Goal: Transaction & Acquisition: Purchase product/service

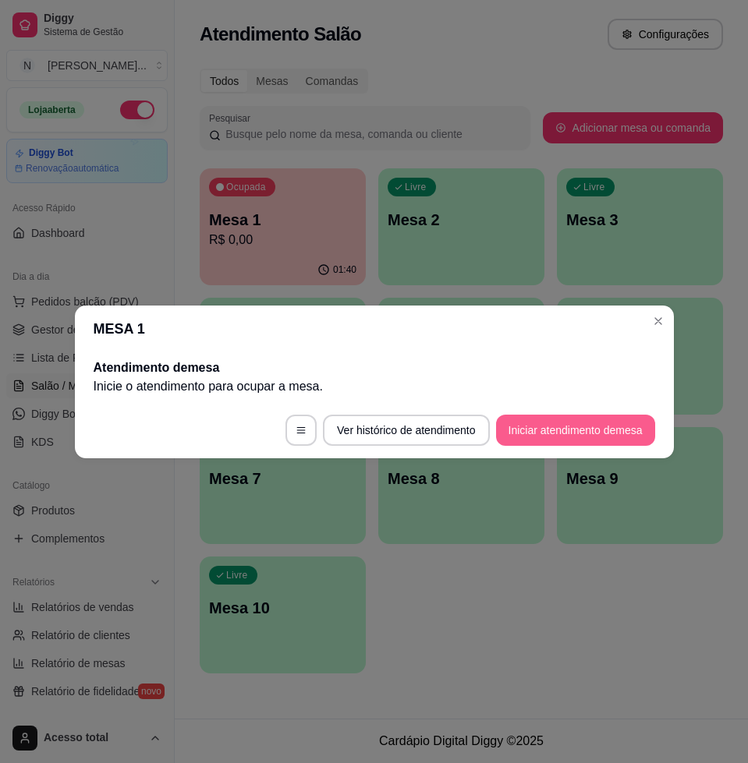
click at [551, 430] on button "Iniciar atendimento de mesa" at bounding box center [575, 430] width 159 height 31
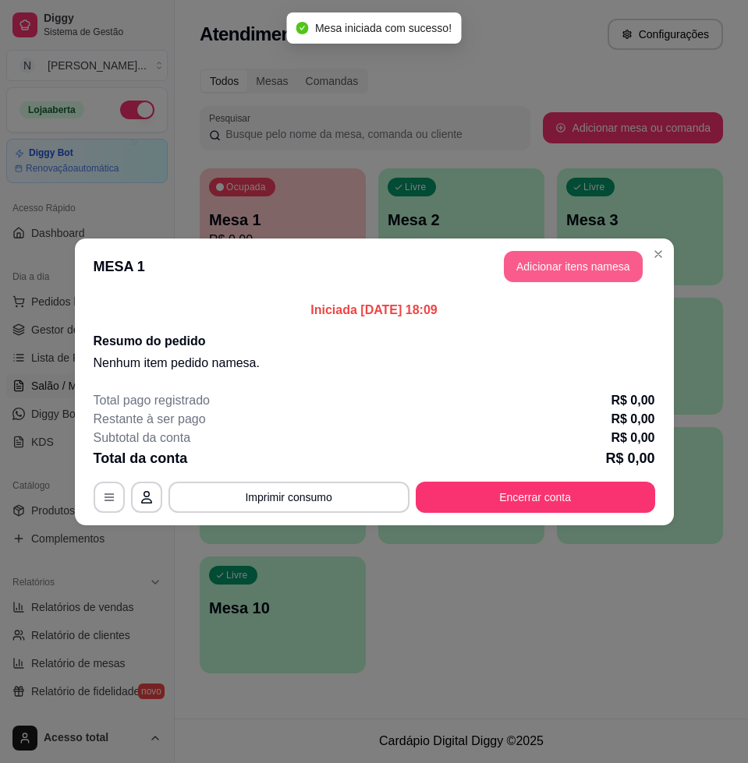
click at [570, 275] on button "Adicionar itens na mesa" at bounding box center [573, 266] width 139 height 31
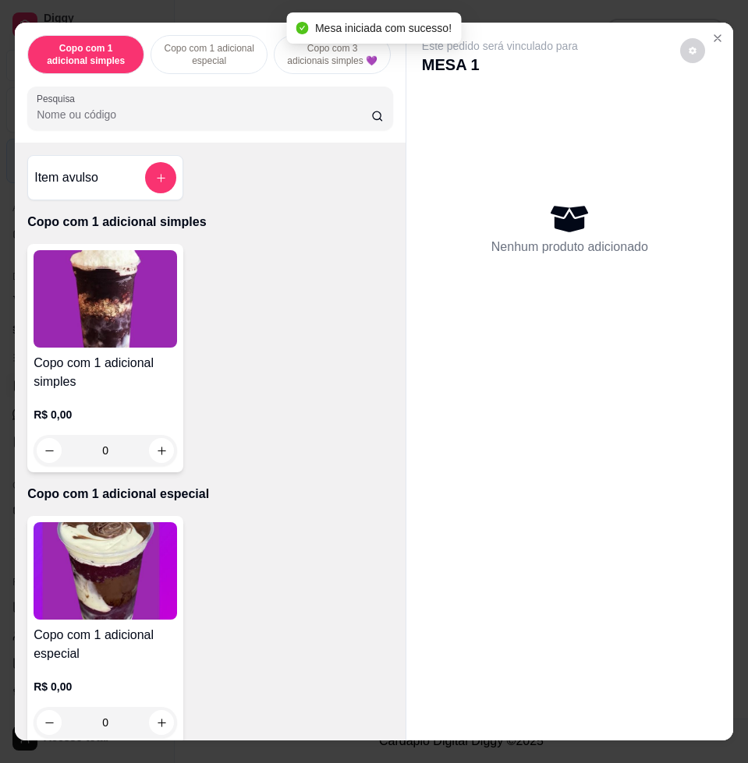
click at [253, 98] on div "Pesquisa" at bounding box center [210, 109] width 366 height 44
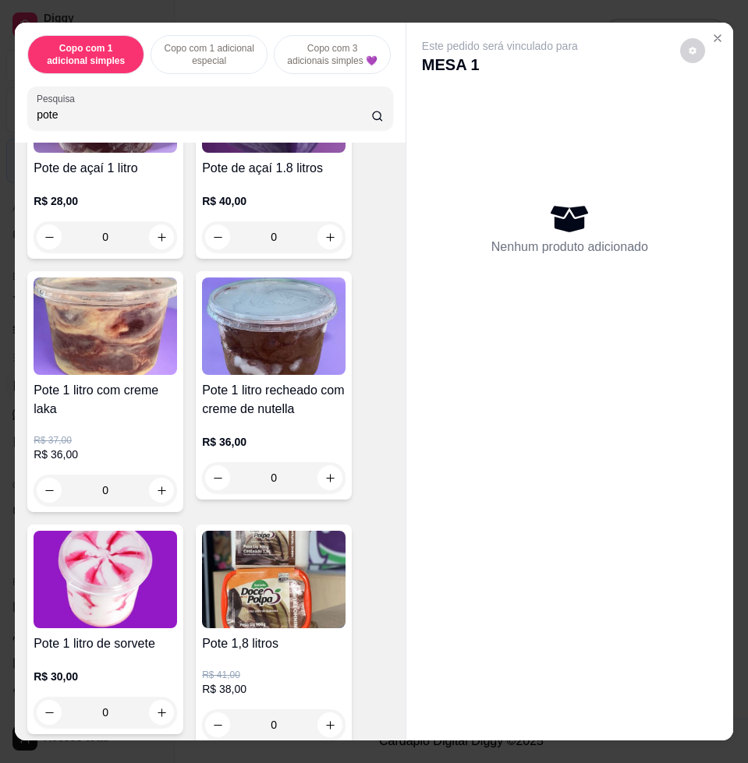
scroll to position [292, 0]
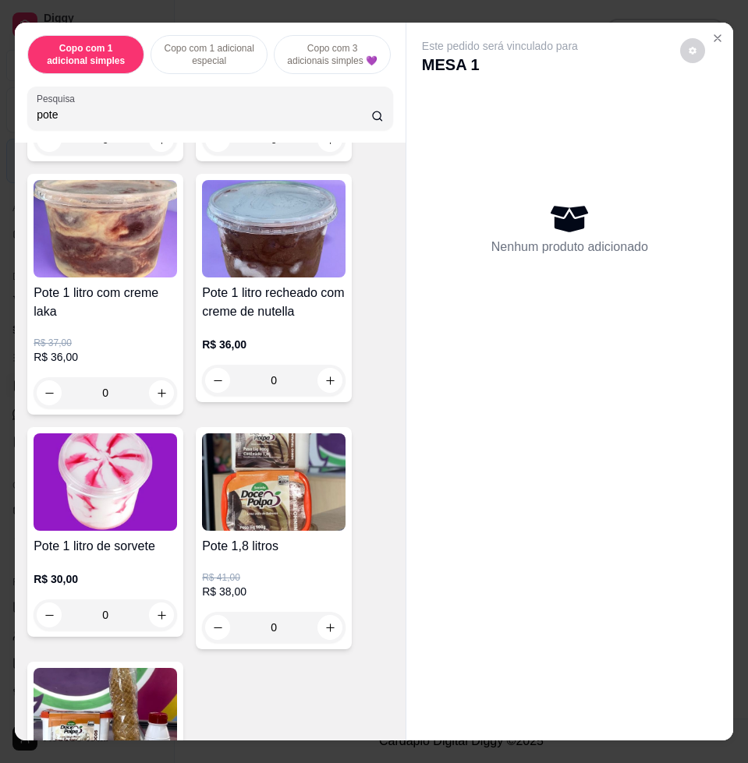
type input "pote"
click at [254, 482] on img at bounding box center [273, 481] width 143 height 97
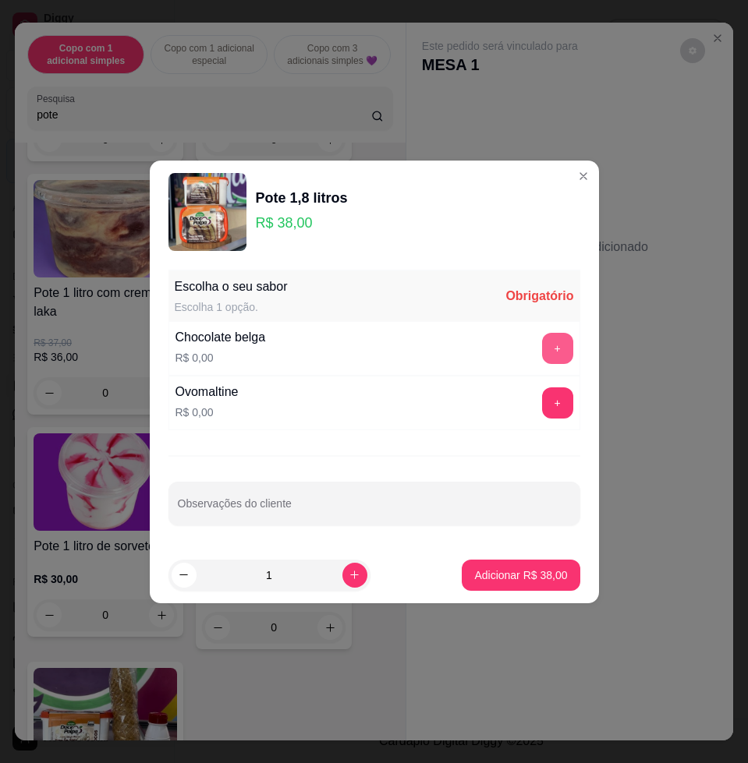
click at [543, 349] on button "+" at bounding box center [557, 348] width 31 height 31
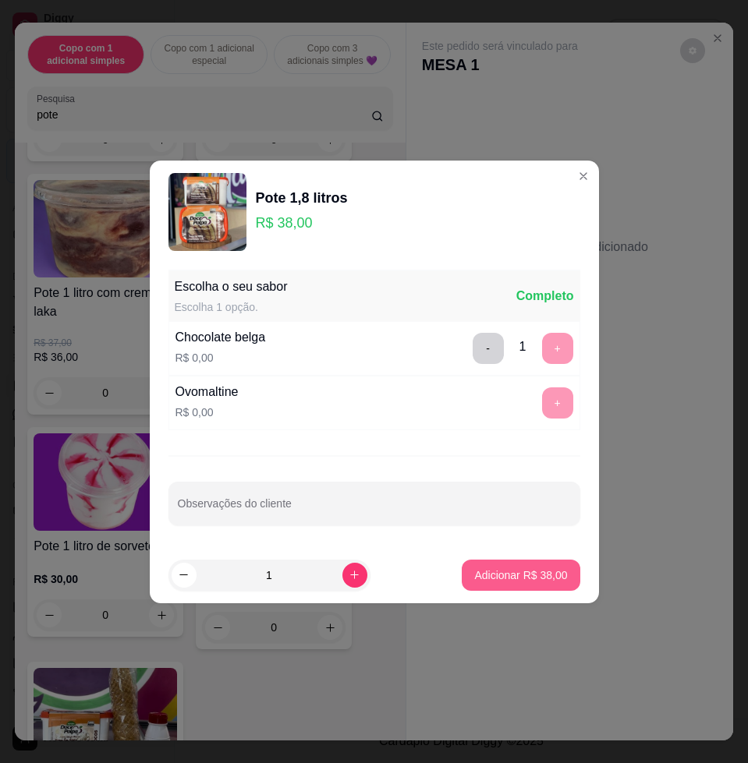
click at [495, 579] on p "Adicionar R$ 38,00" at bounding box center [520, 575] width 93 height 16
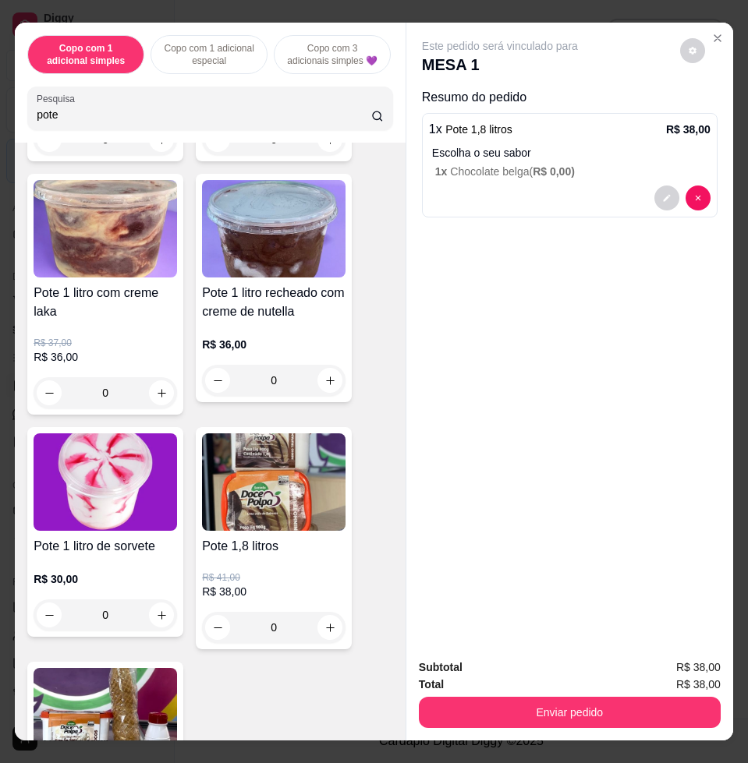
click at [493, 693] on div "Enviar pedido" at bounding box center [570, 710] width 302 height 35
click at [493, 697] on button "Enviar pedido" at bounding box center [570, 712] width 302 height 31
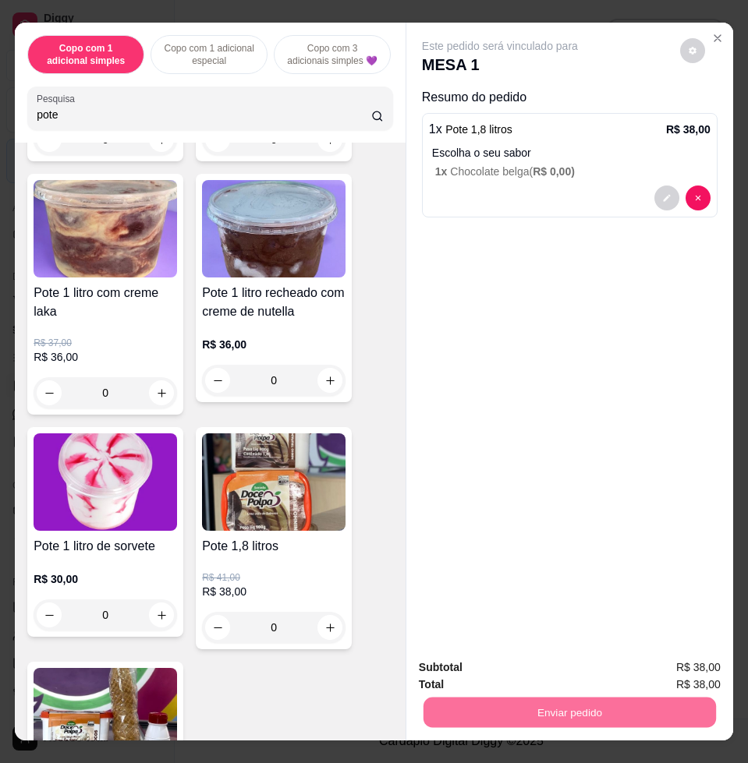
click at [665, 668] on button "Enviar pedido" at bounding box center [678, 666] width 86 height 29
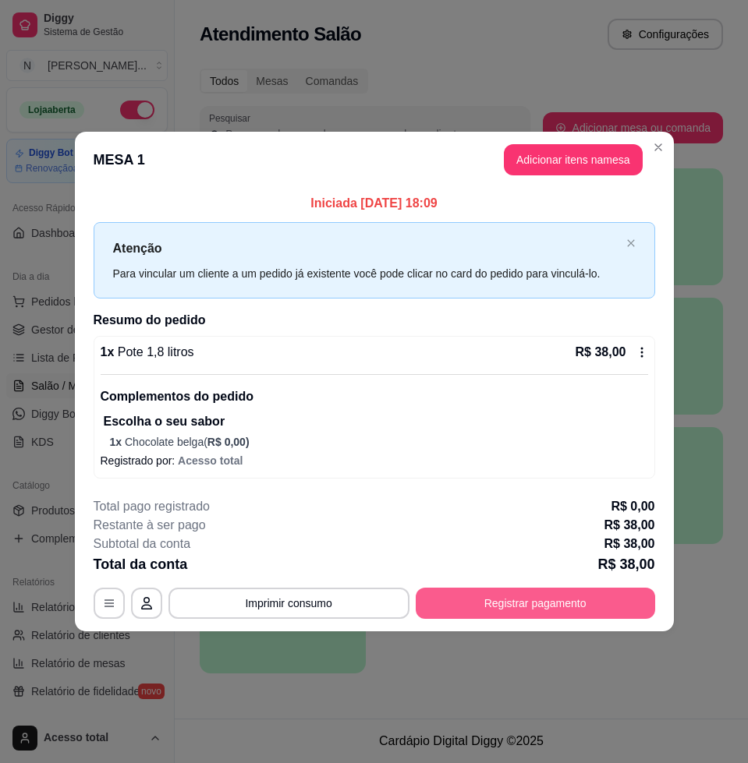
click at [520, 599] on button "Registrar pagamento" at bounding box center [534, 603] width 239 height 31
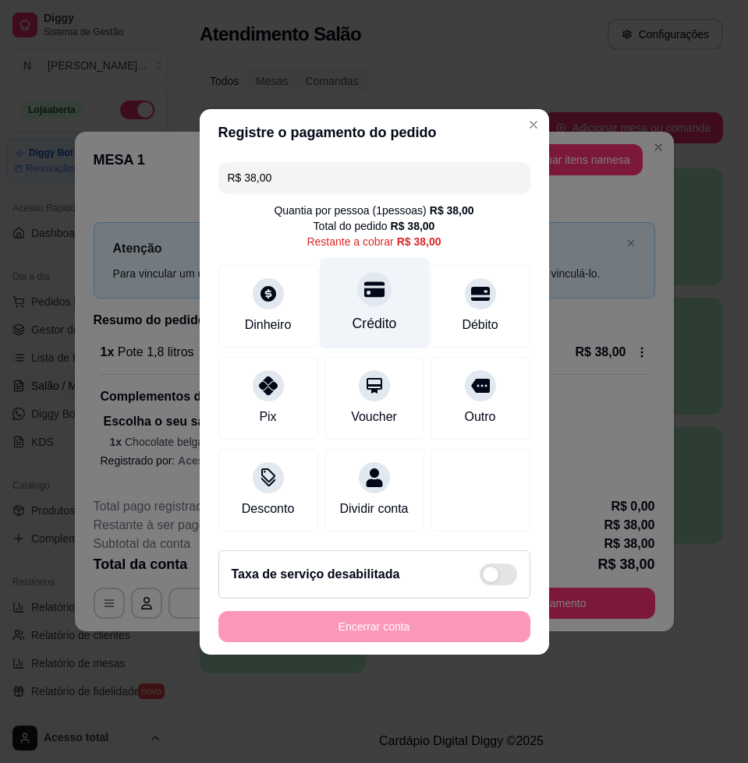
click at [365, 313] on div "Crédito" at bounding box center [374, 323] width 44 height 20
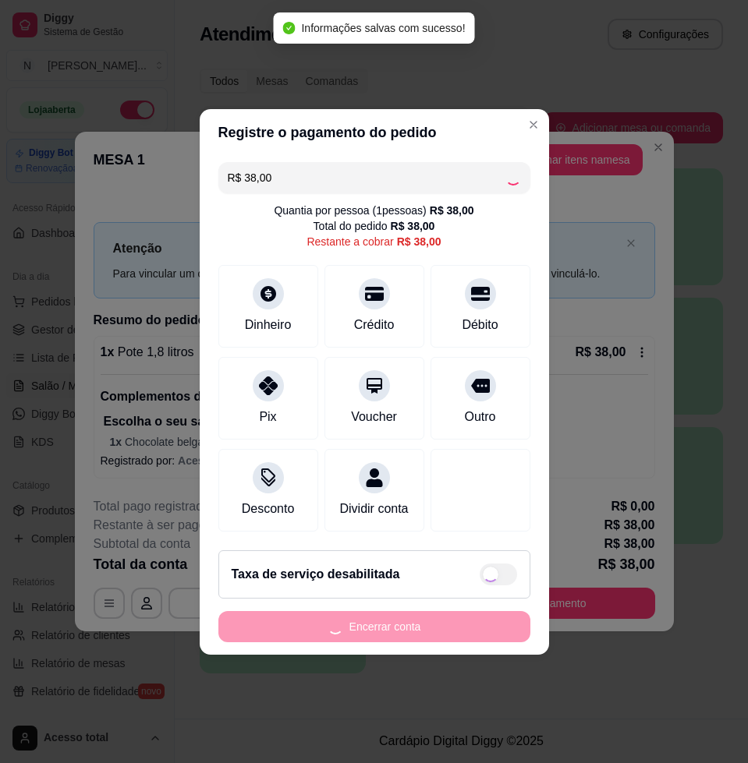
type input "R$ 0,00"
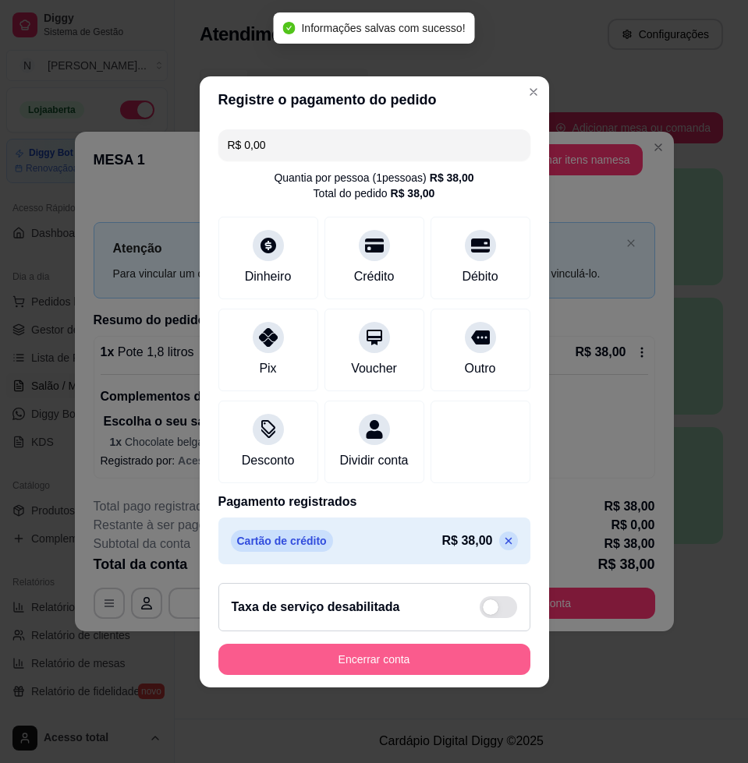
click at [365, 666] on button "Encerrar conta" at bounding box center [374, 659] width 312 height 31
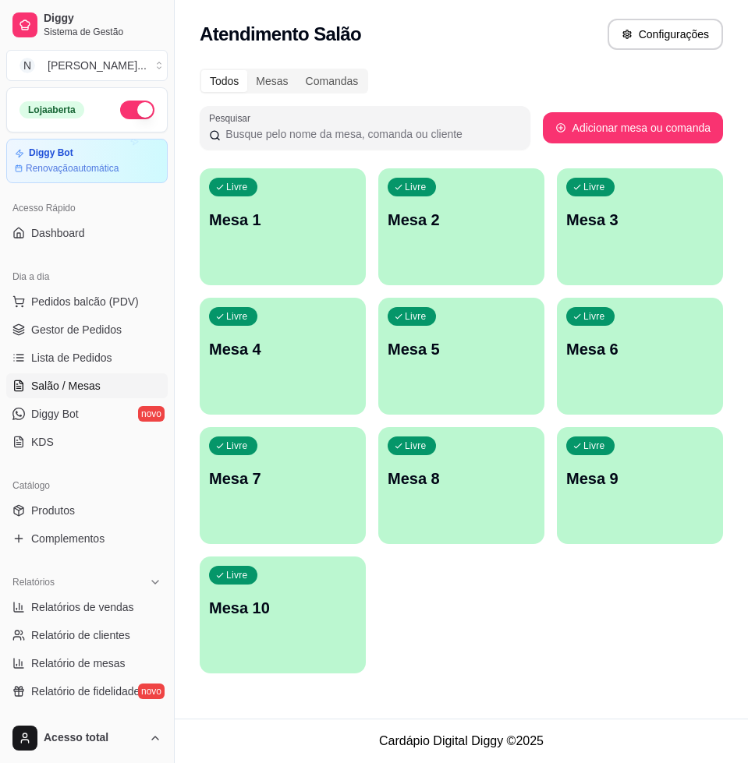
click at [287, 246] on div "Livre Mesa 1" at bounding box center [283, 217] width 166 height 98
click at [453, 260] on div "Livre Mesa 2" at bounding box center [460, 217] width 161 height 95
click at [562, 55] on div "Atendimento Salão Configurações" at bounding box center [461, 29] width 573 height 59
click at [447, 87] on div "Todos Mesas Comandas" at bounding box center [461, 81] width 523 height 25
drag, startPoint x: 596, startPoint y: 2, endPoint x: 590, endPoint y: 638, distance: 636.1
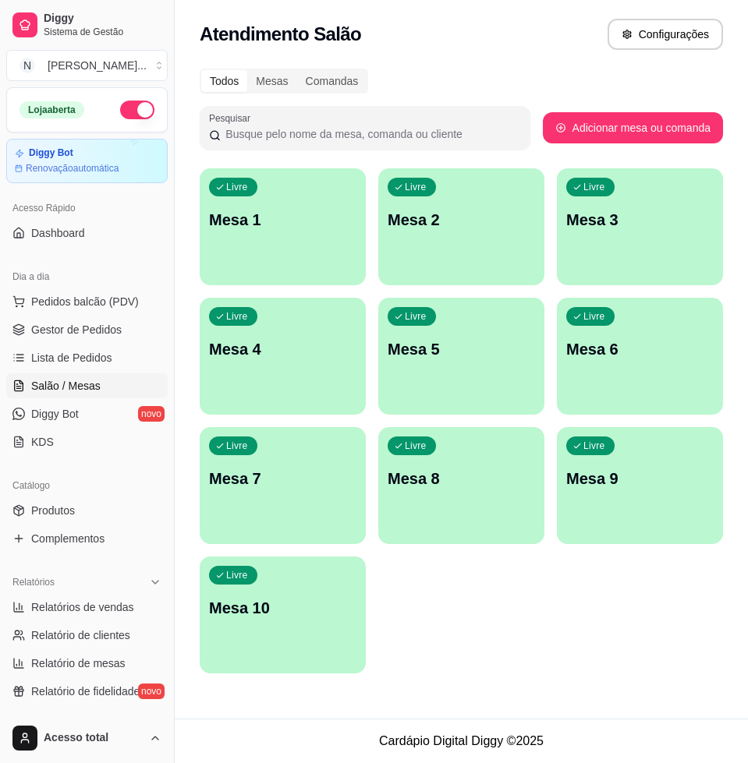
click at [590, 638] on div "Livre Mesa 1 Livre Mesa 2 Livre Mesa 3 Livre Mesa 4 Livre Mesa 5 Livre Mesa 6 L…" at bounding box center [461, 420] width 523 height 505
click at [72, 378] on span "Salão / Mesas" at bounding box center [65, 386] width 69 height 16
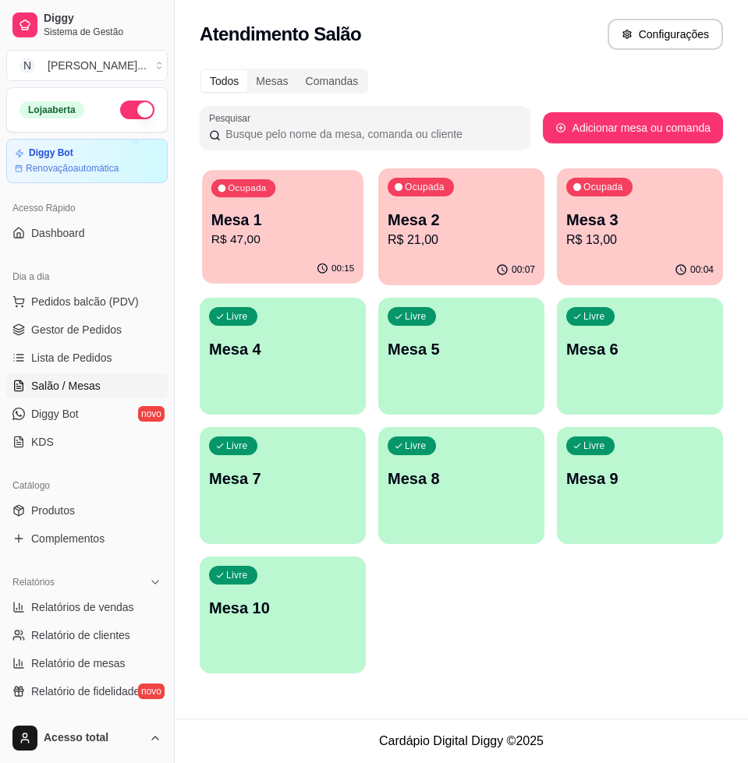
click at [282, 224] on p "Mesa 1" at bounding box center [282, 220] width 143 height 21
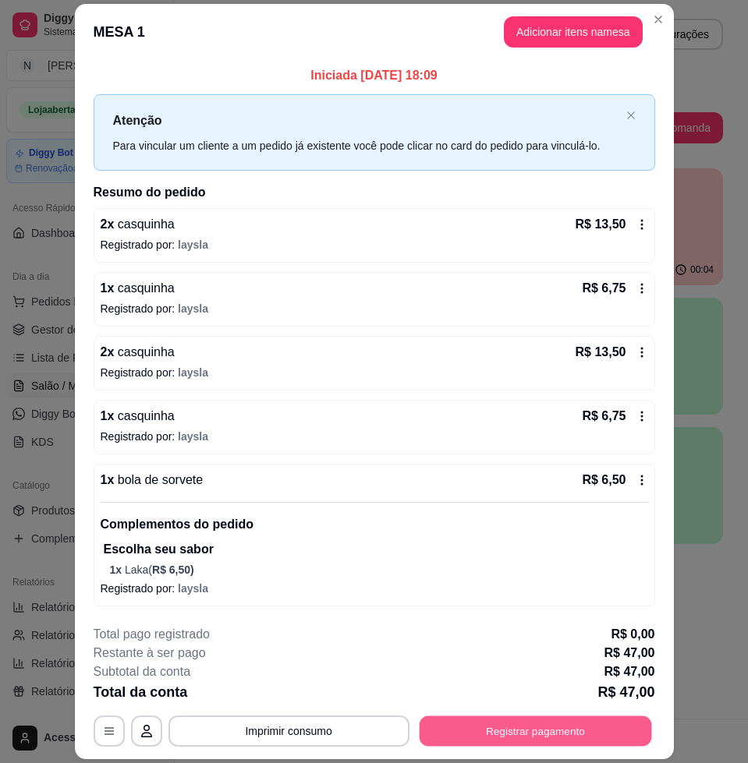
click at [458, 728] on button "Registrar pagamento" at bounding box center [535, 731] width 232 height 30
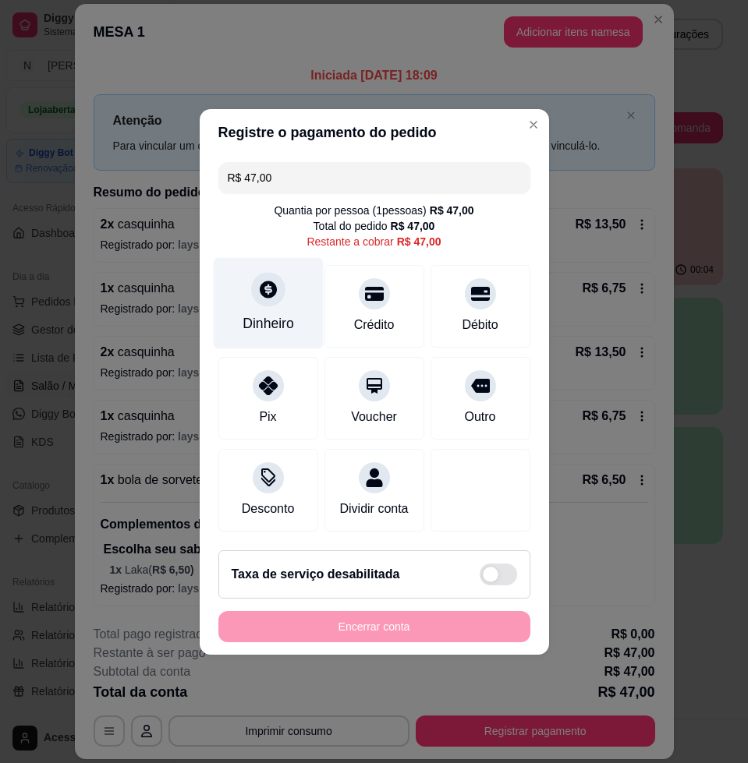
click at [263, 292] on div at bounding box center [268, 289] width 34 height 34
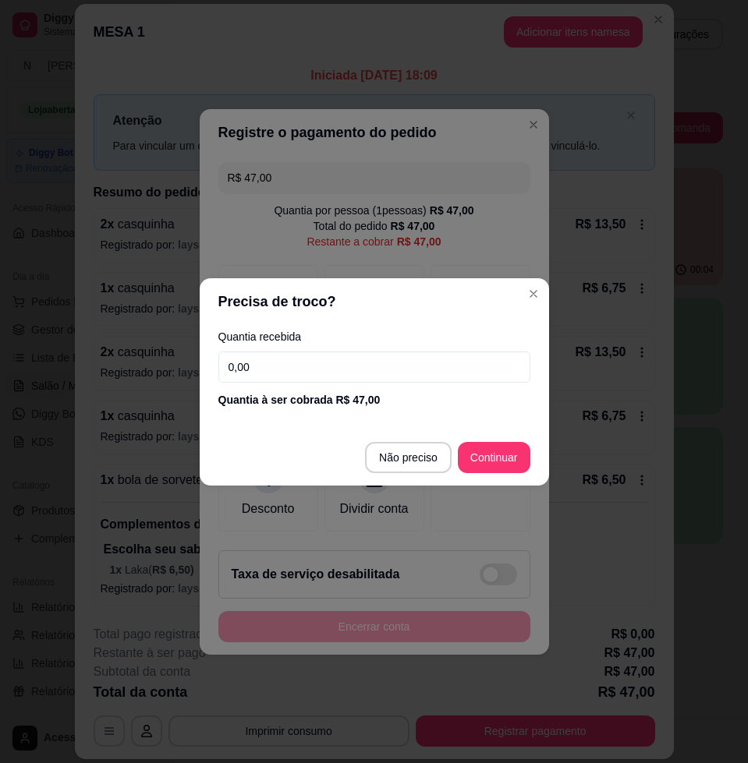
click at [357, 353] on input "0,00" at bounding box center [374, 367] width 312 height 31
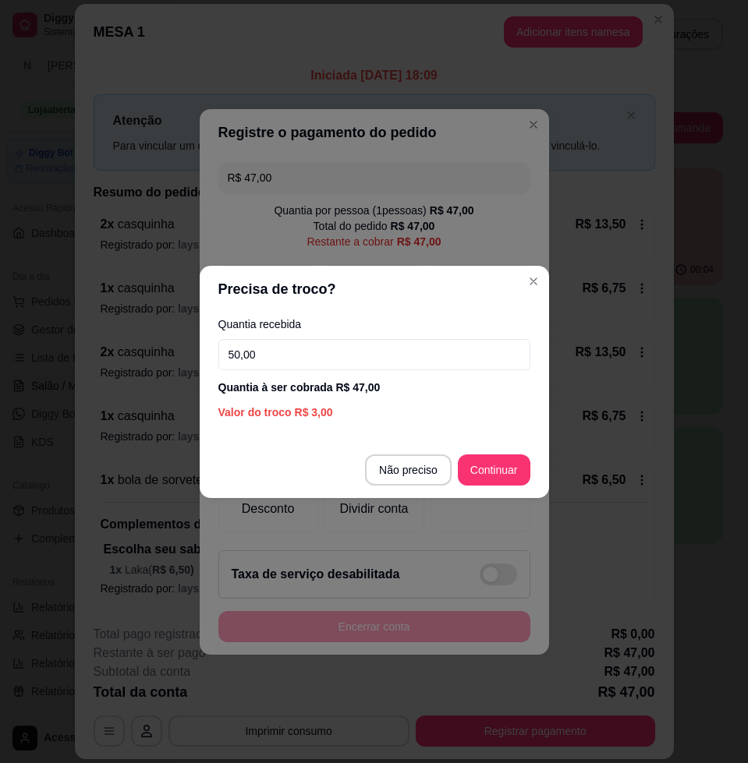
type input "50,00"
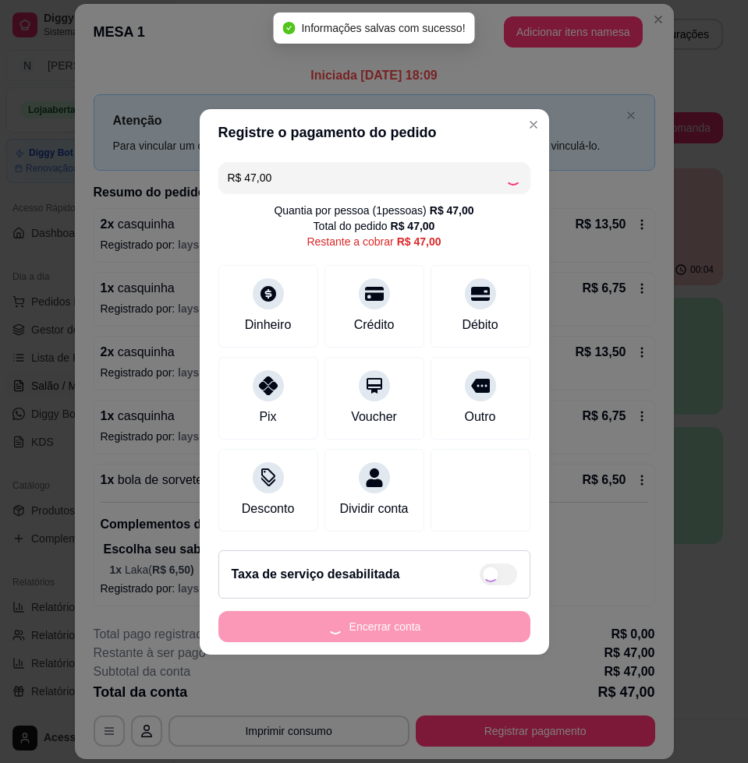
type input "R$ 0,00"
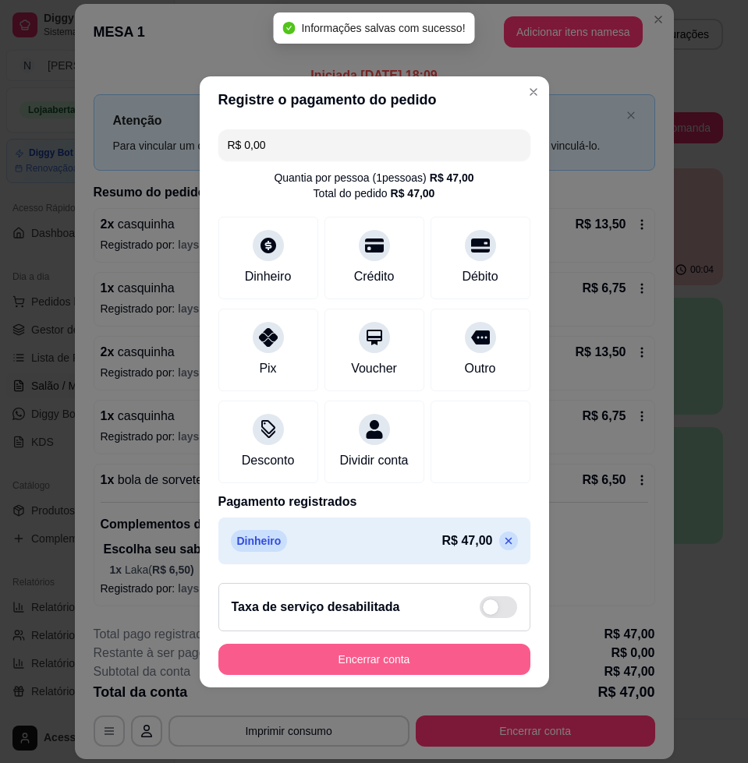
click at [426, 666] on button "Encerrar conta" at bounding box center [374, 659] width 312 height 31
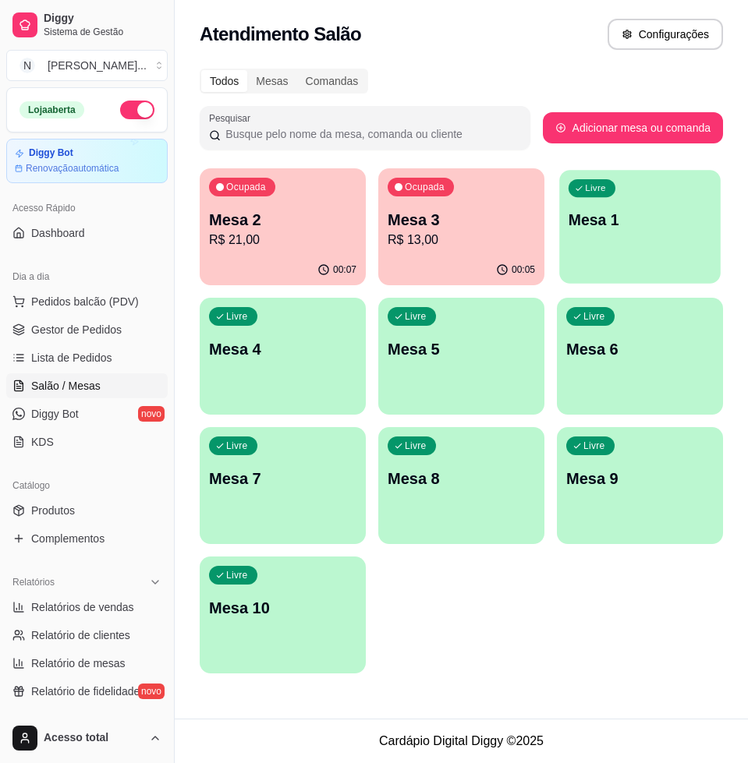
click at [679, 277] on div "button" at bounding box center [639, 274] width 161 height 18
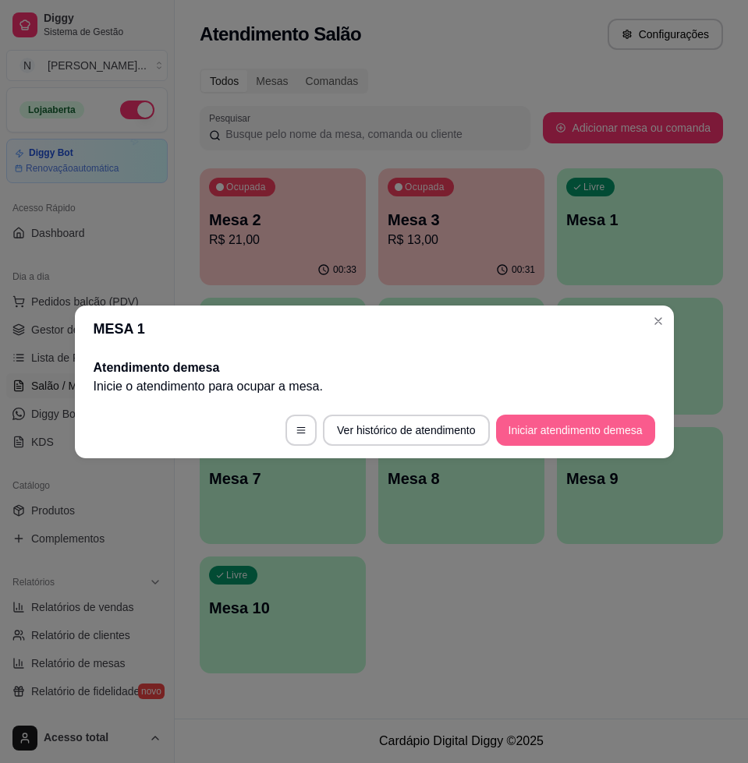
click at [612, 435] on button "Iniciar atendimento de mesa" at bounding box center [575, 430] width 159 height 31
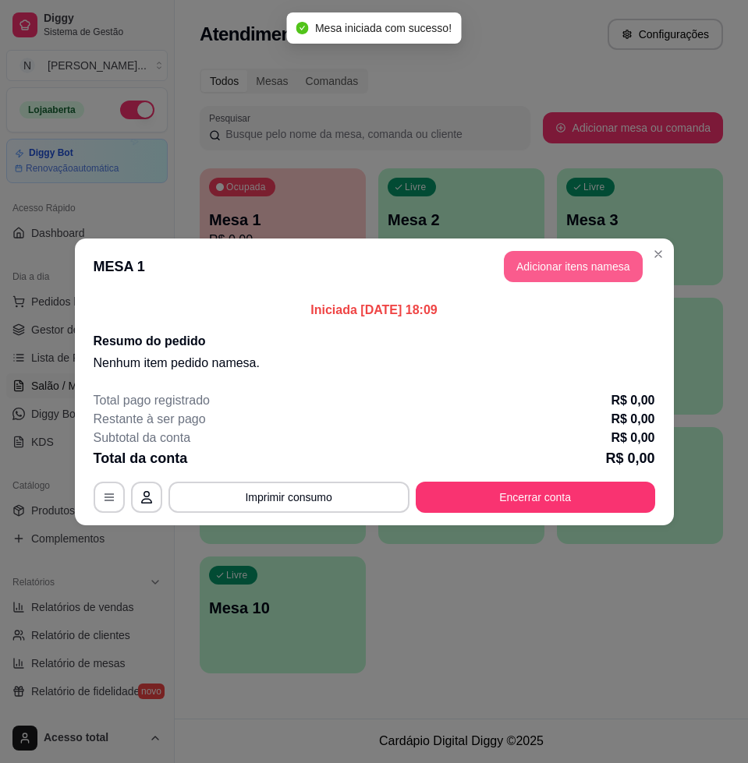
click at [546, 268] on button "Adicionar itens na mesa" at bounding box center [573, 266] width 139 height 31
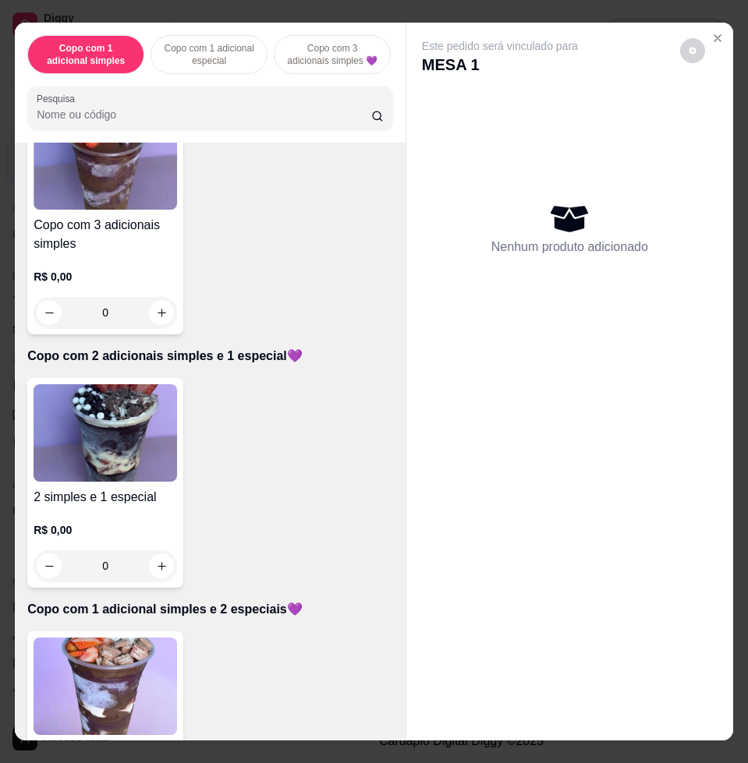
scroll to position [779, 0]
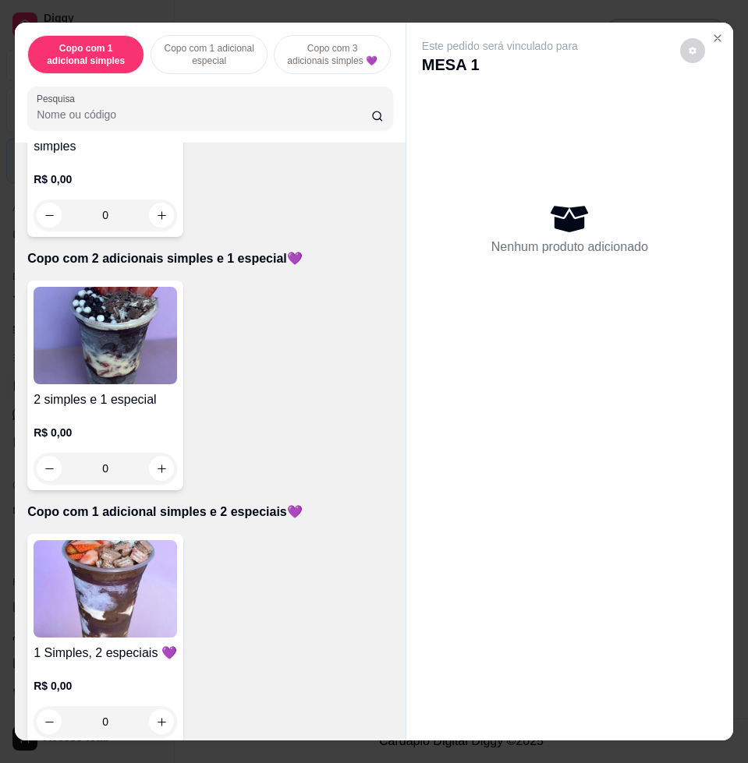
click at [129, 610] on img at bounding box center [105, 588] width 143 height 97
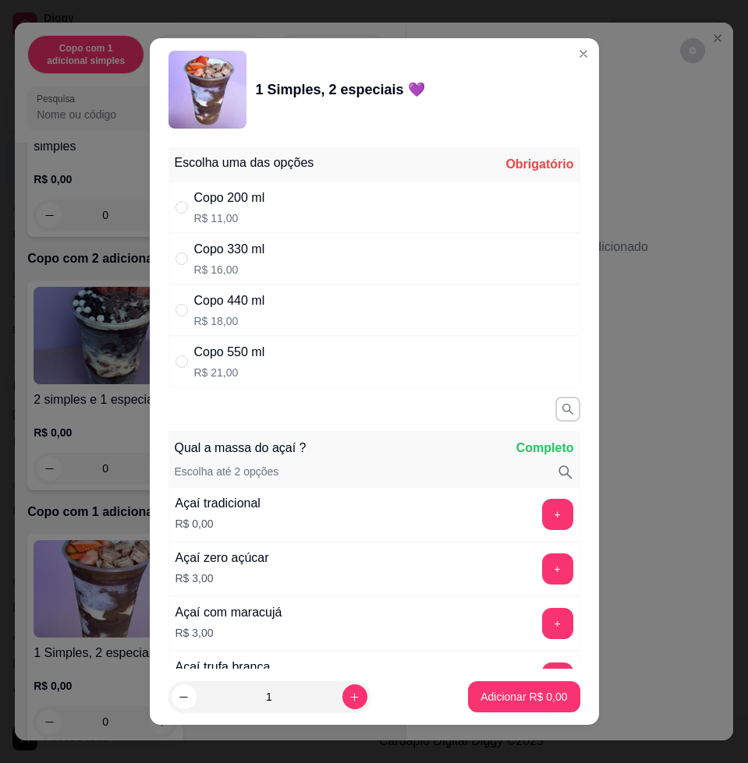
click at [316, 321] on div "Copo 440 ml R$ 18,00" at bounding box center [374, 310] width 412 height 51
radio input "true"
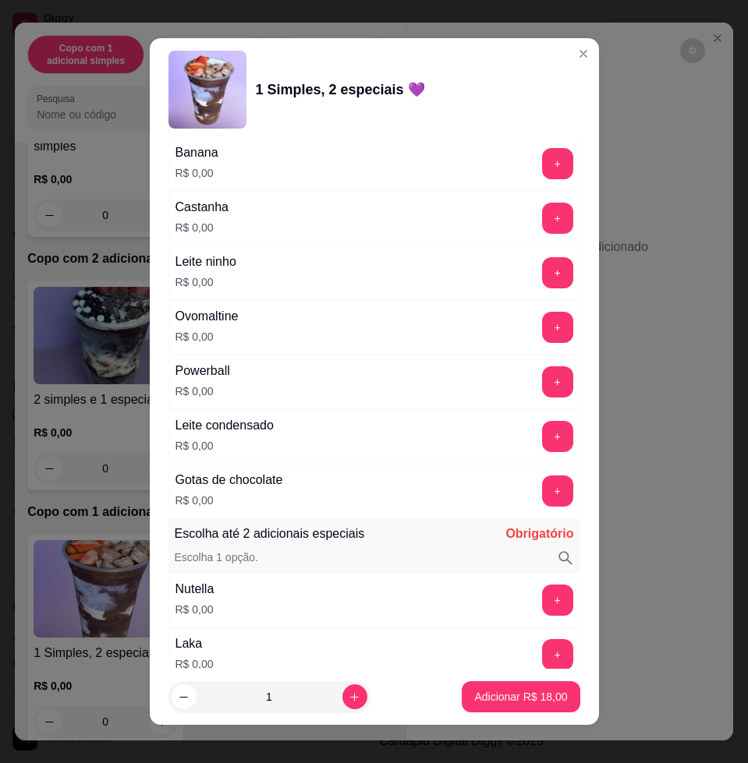
scroll to position [1364, 0]
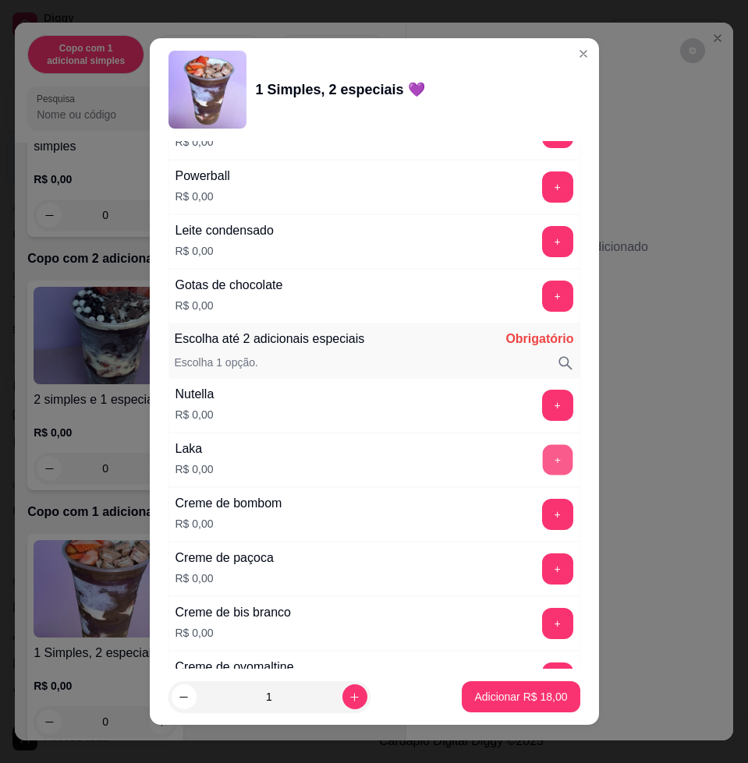
click at [542, 458] on button "+" at bounding box center [557, 460] width 30 height 30
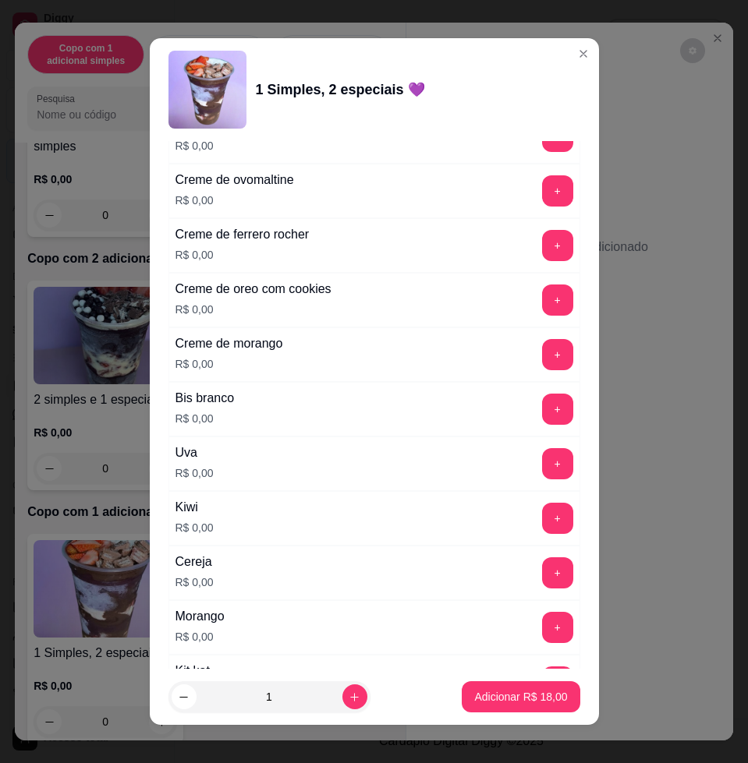
scroll to position [1949, 0]
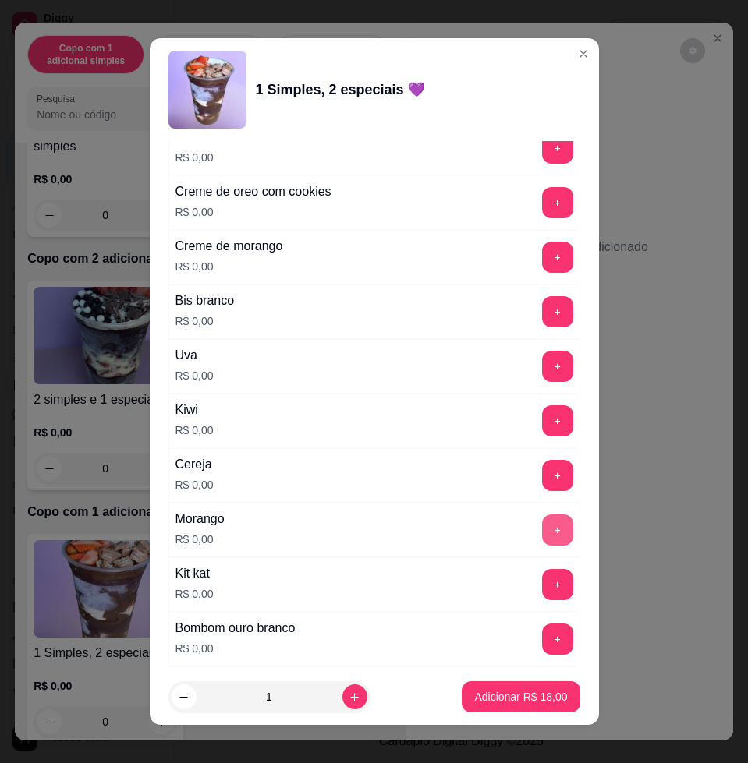
click at [542, 525] on button "+" at bounding box center [557, 529] width 31 height 31
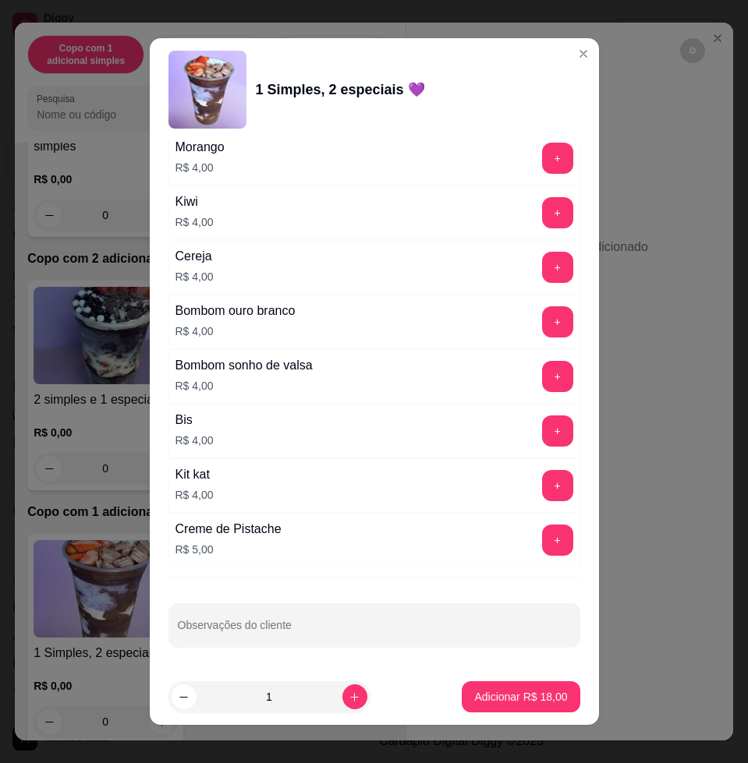
scroll to position [12, 0]
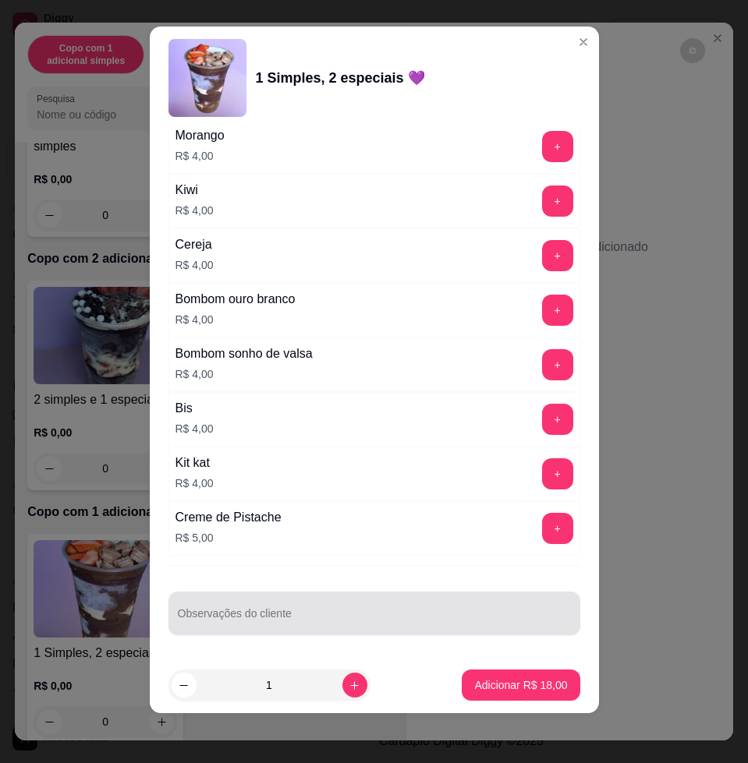
click at [412, 603] on div at bounding box center [374, 613] width 393 height 31
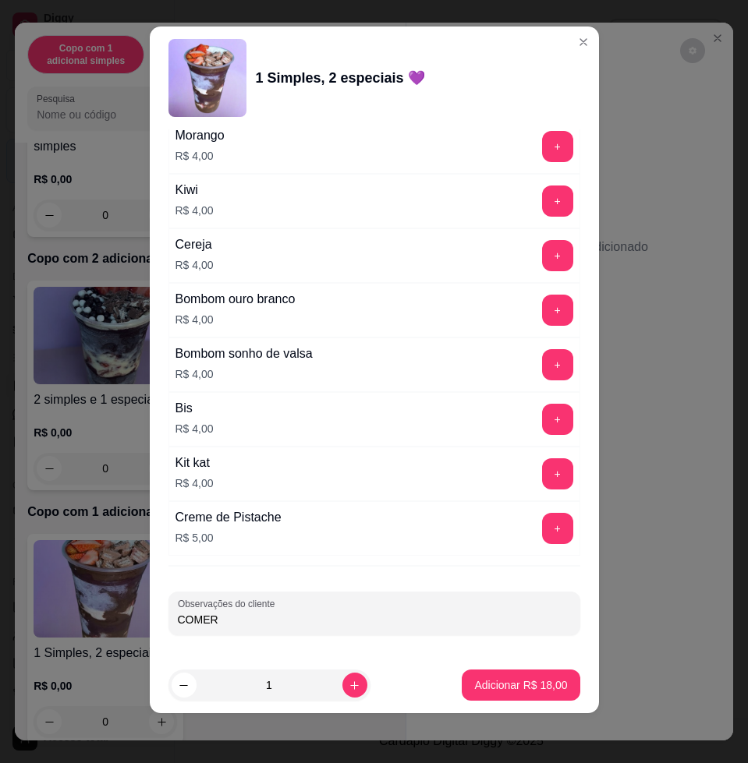
type input "COMER"
click at [487, 688] on p "Adicionar R$ 18,00" at bounding box center [520, 685] width 93 height 16
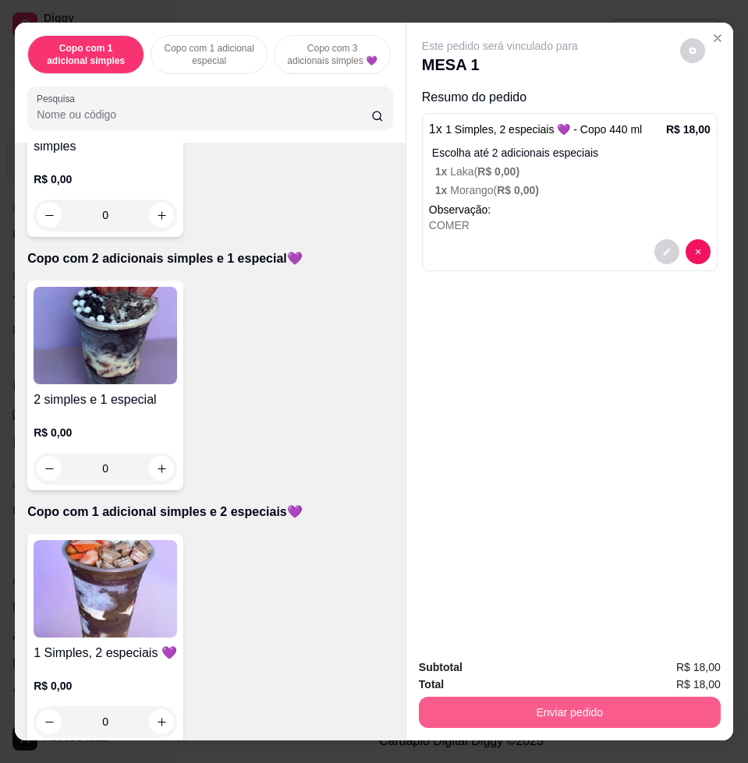
click at [576, 714] on button "Enviar pedido" at bounding box center [570, 712] width 302 height 31
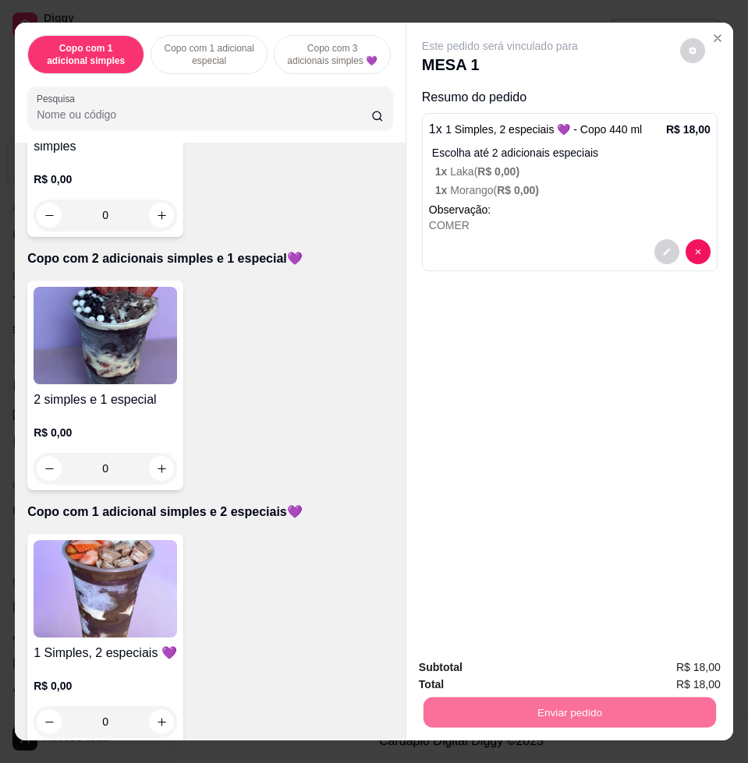
click at [691, 658] on button "Enviar pedido" at bounding box center [678, 667] width 88 height 30
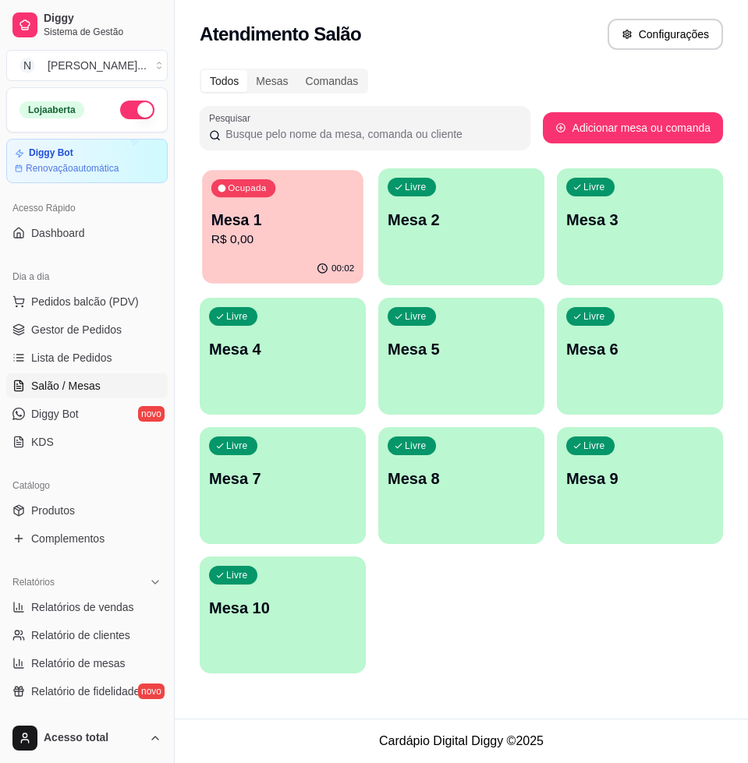
click at [271, 239] on p "R$ 0,00" at bounding box center [282, 240] width 143 height 18
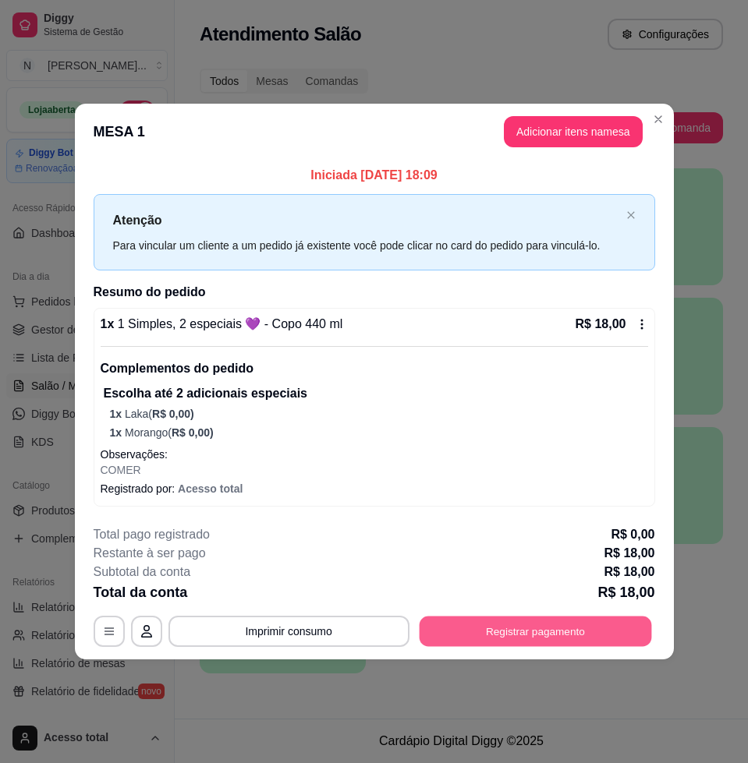
click at [539, 636] on button "Registrar pagamento" at bounding box center [535, 631] width 232 height 30
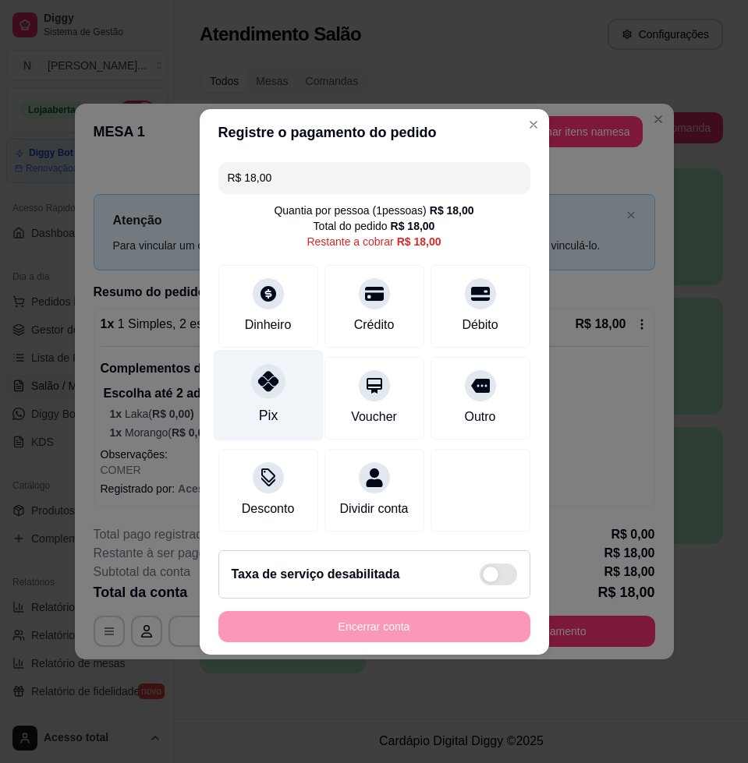
click at [270, 373] on icon at bounding box center [267, 381] width 20 height 20
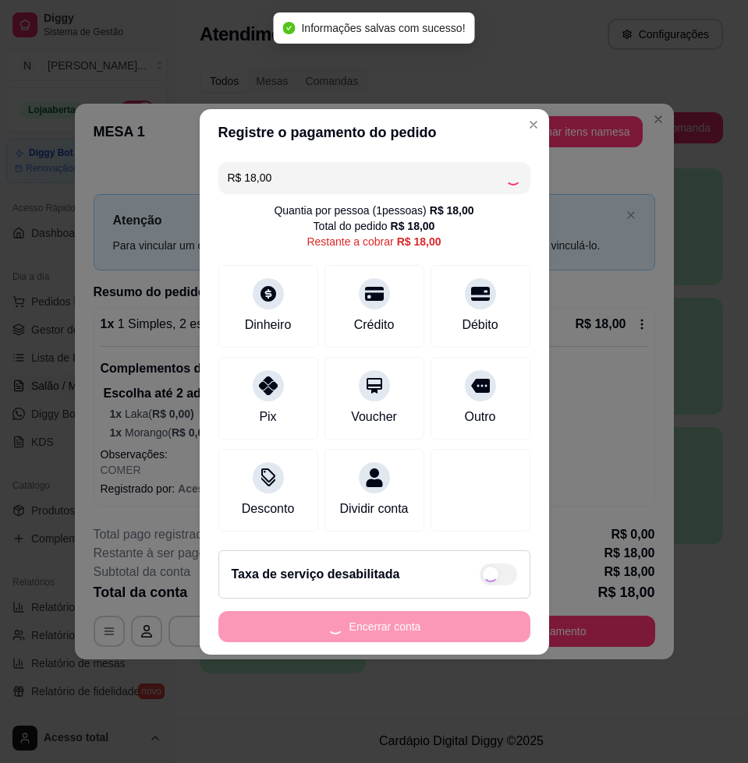
type input "R$ 0,00"
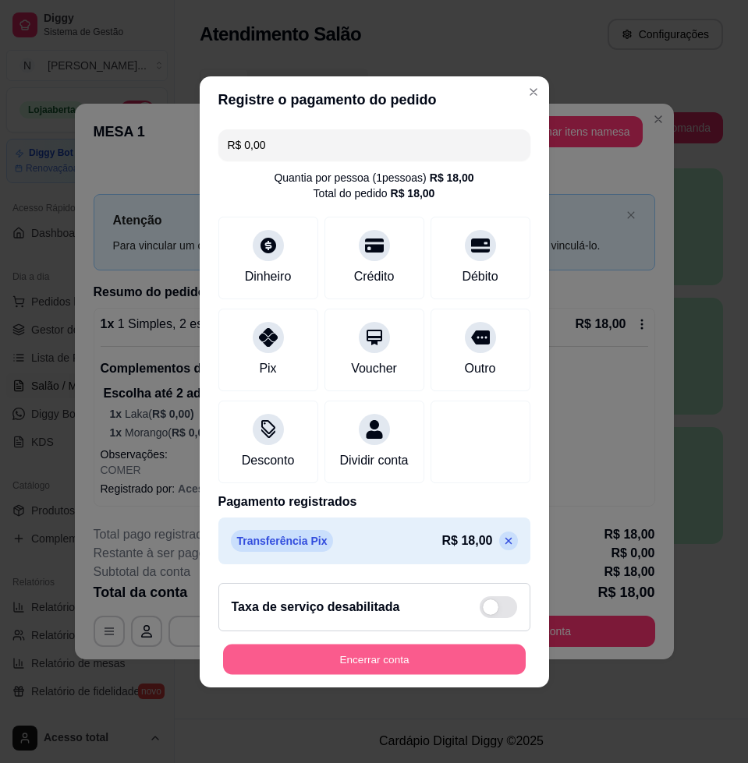
click at [358, 673] on button "Encerrar conta" at bounding box center [374, 659] width 302 height 30
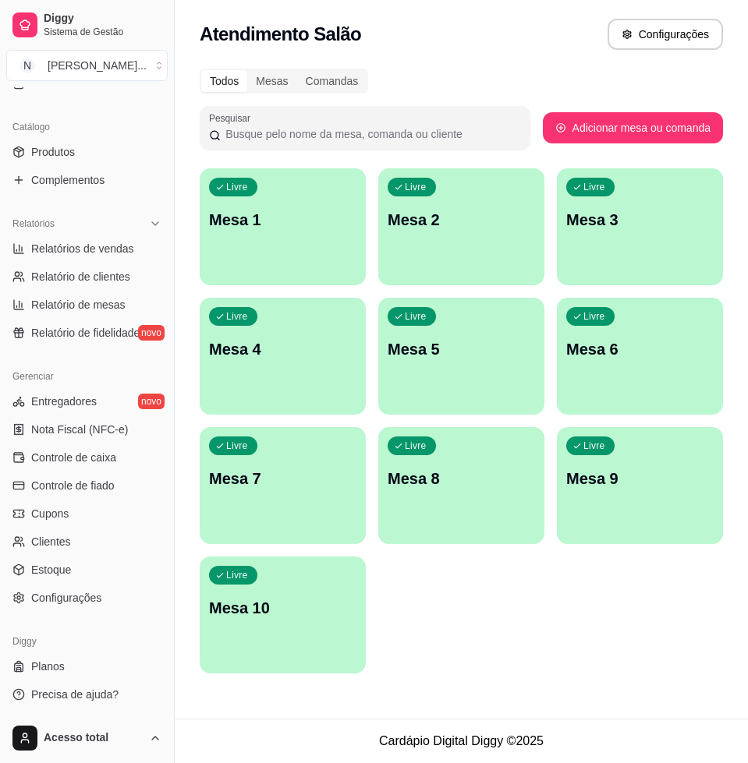
scroll to position [0, 0]
